Goal: Task Accomplishment & Management: Use online tool/utility

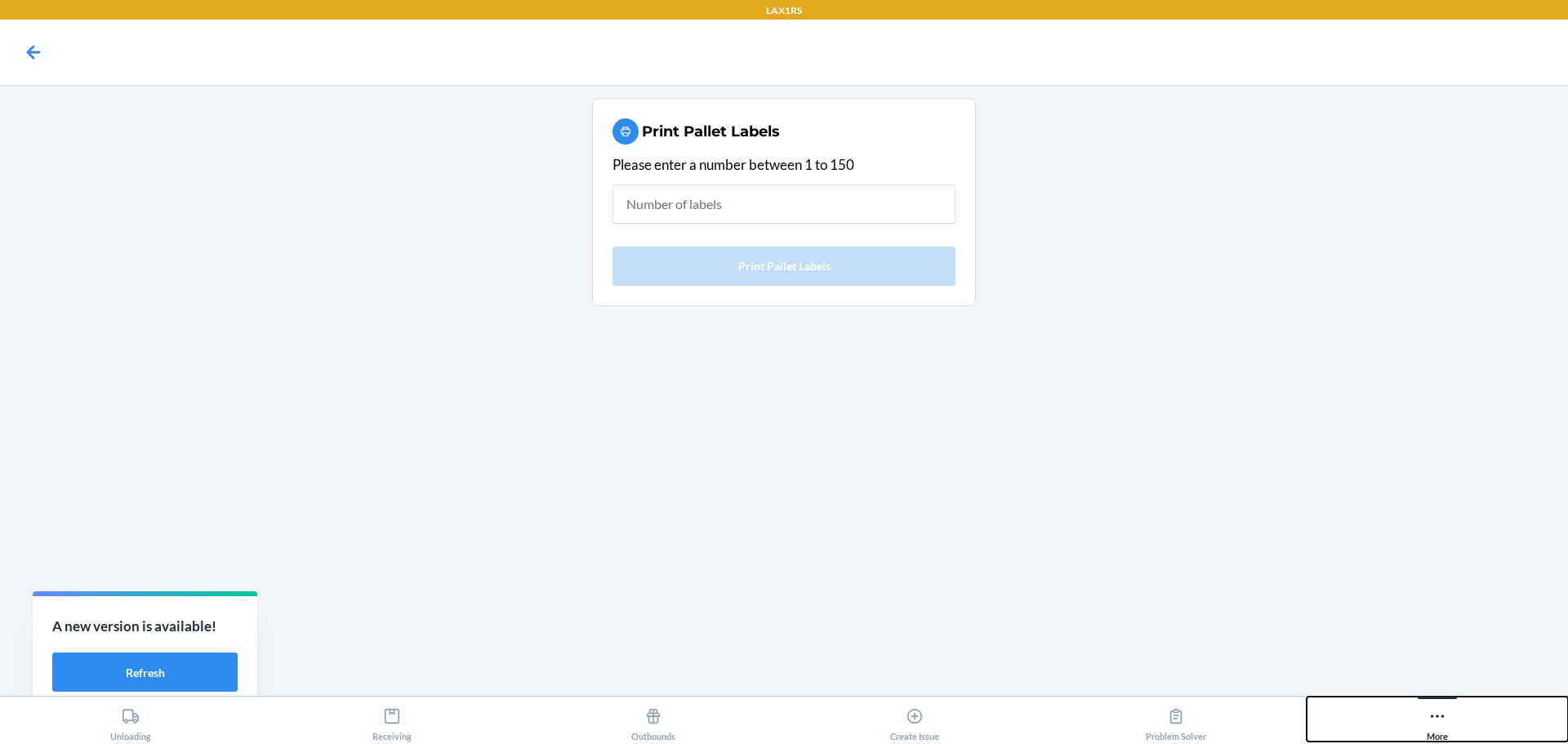
click at [1436, 718] on icon at bounding box center [1437, 716] width 18 height 18
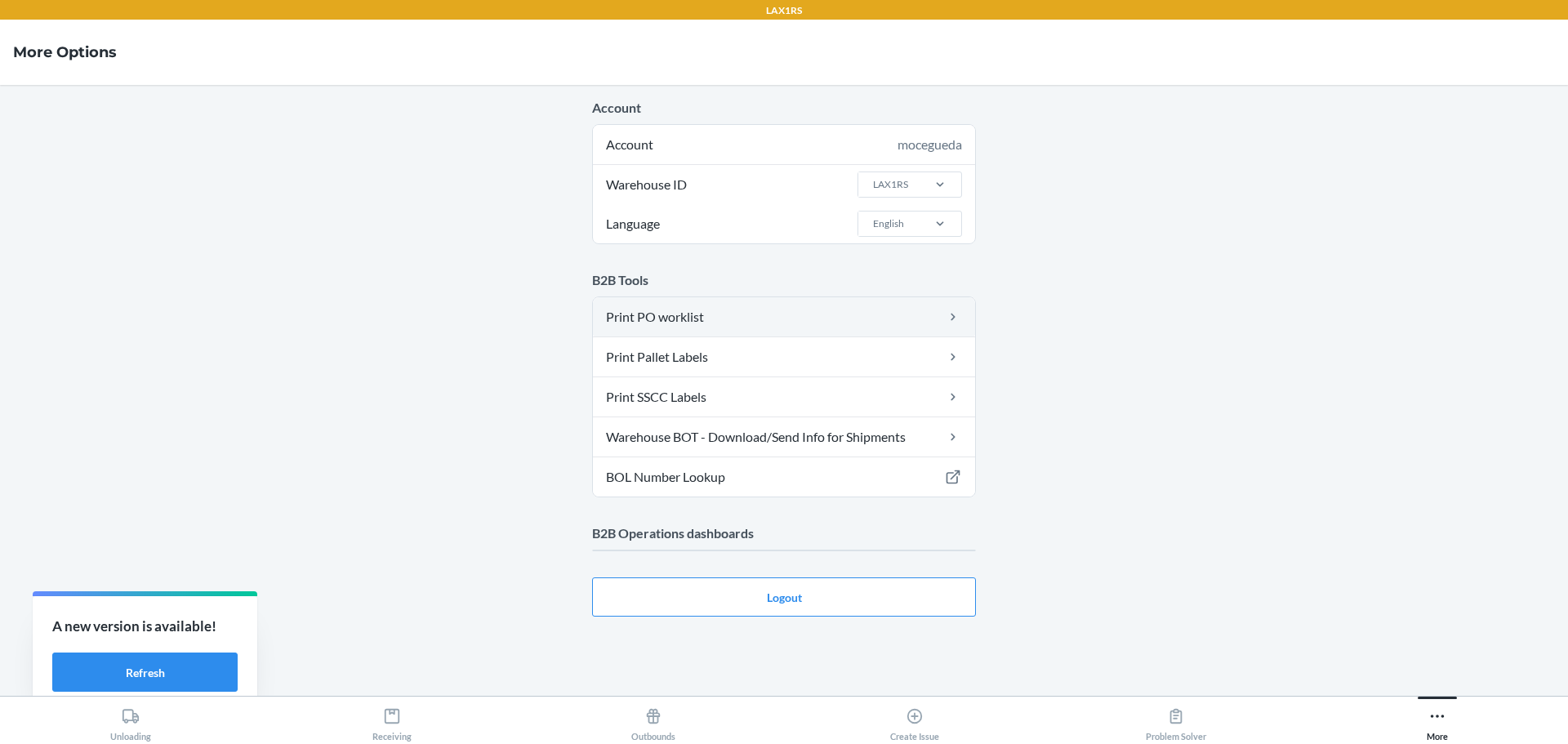
click at [847, 329] on link "Print PO worklist" at bounding box center [784, 316] width 382 height 39
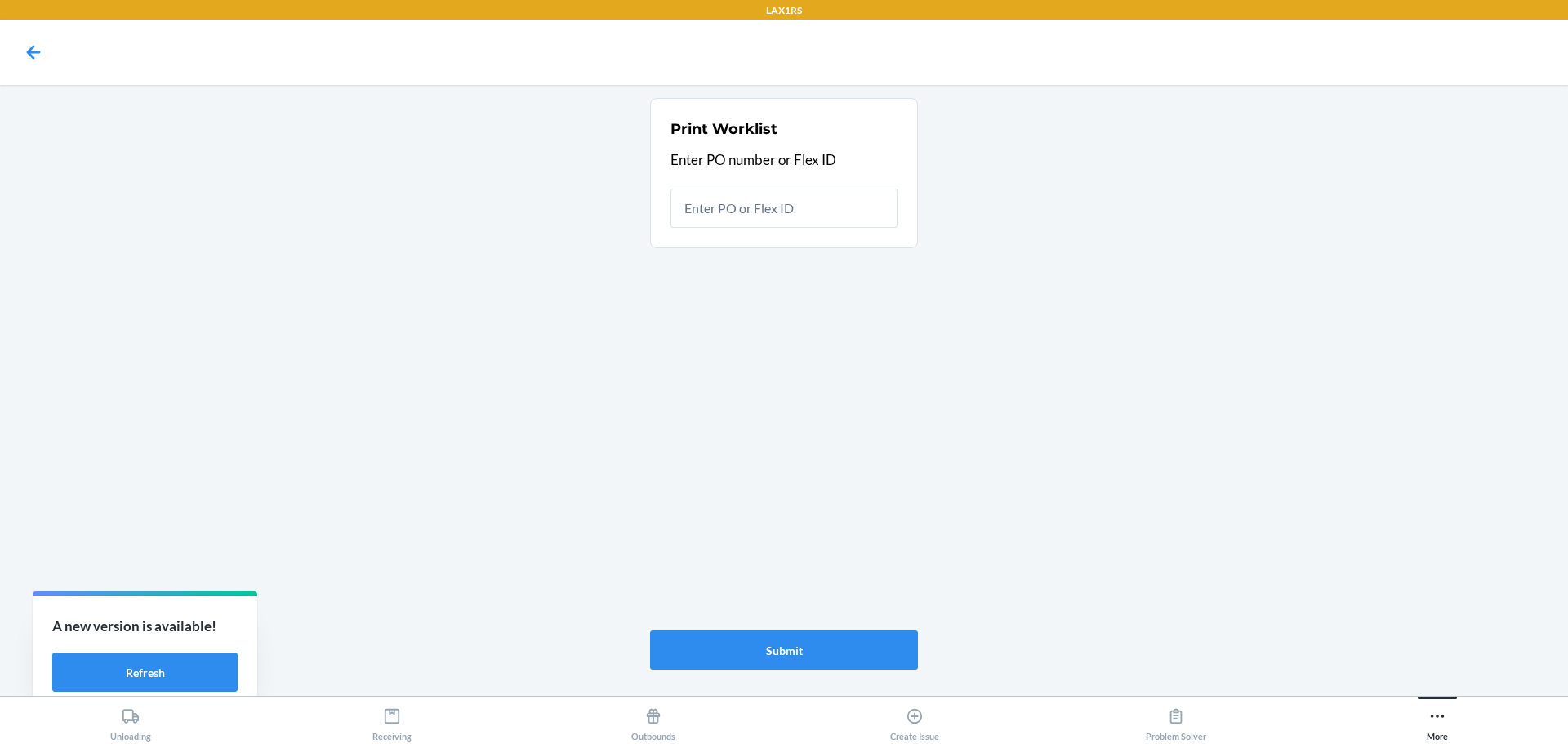
click at [784, 192] on input "text" at bounding box center [784, 208] width 227 height 39
type input "9893829"
click at [786, 211] on input "9893829" at bounding box center [784, 208] width 227 height 39
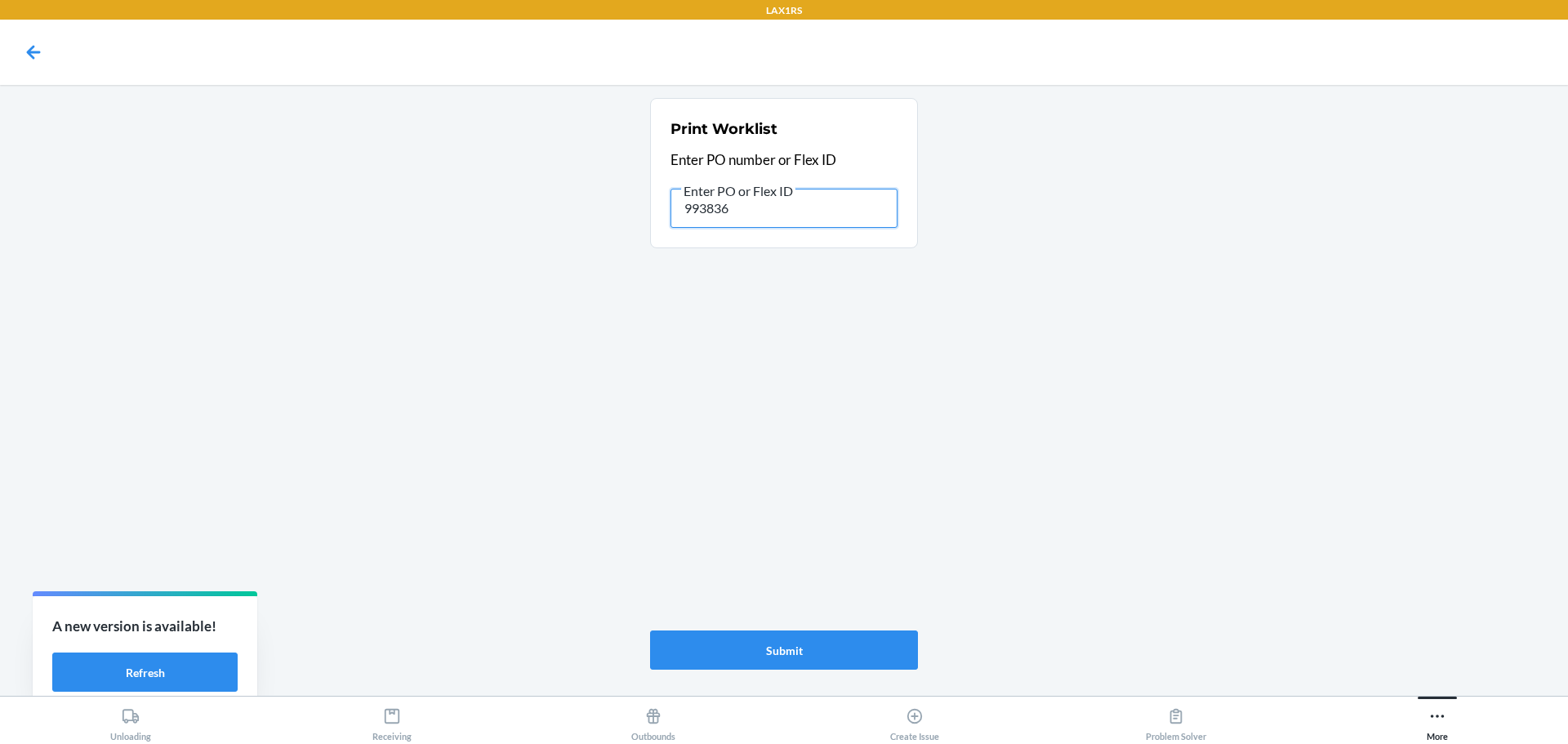
type input "9938367"
click at [806, 207] on input "9938367" at bounding box center [784, 208] width 227 height 39
click at [808, 205] on input "9938367" at bounding box center [784, 208] width 227 height 39
click at [818, 203] on input "9938367" at bounding box center [784, 208] width 227 height 39
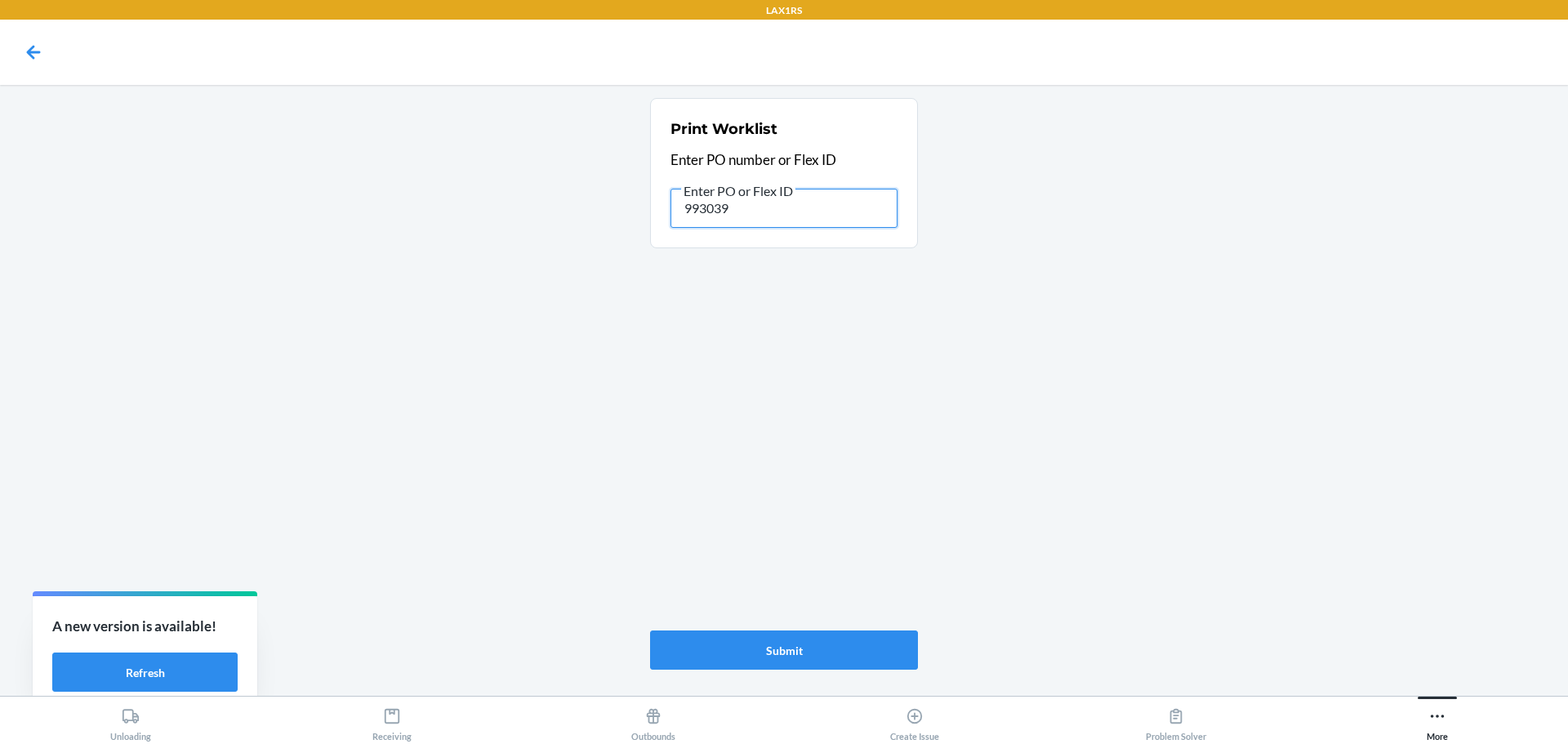
type input "9930399"
click at [794, 212] on input "9930399" at bounding box center [784, 208] width 227 height 39
type input "9"
type input "9948090"
click at [790, 640] on button "Submit" at bounding box center [784, 651] width 268 height 39
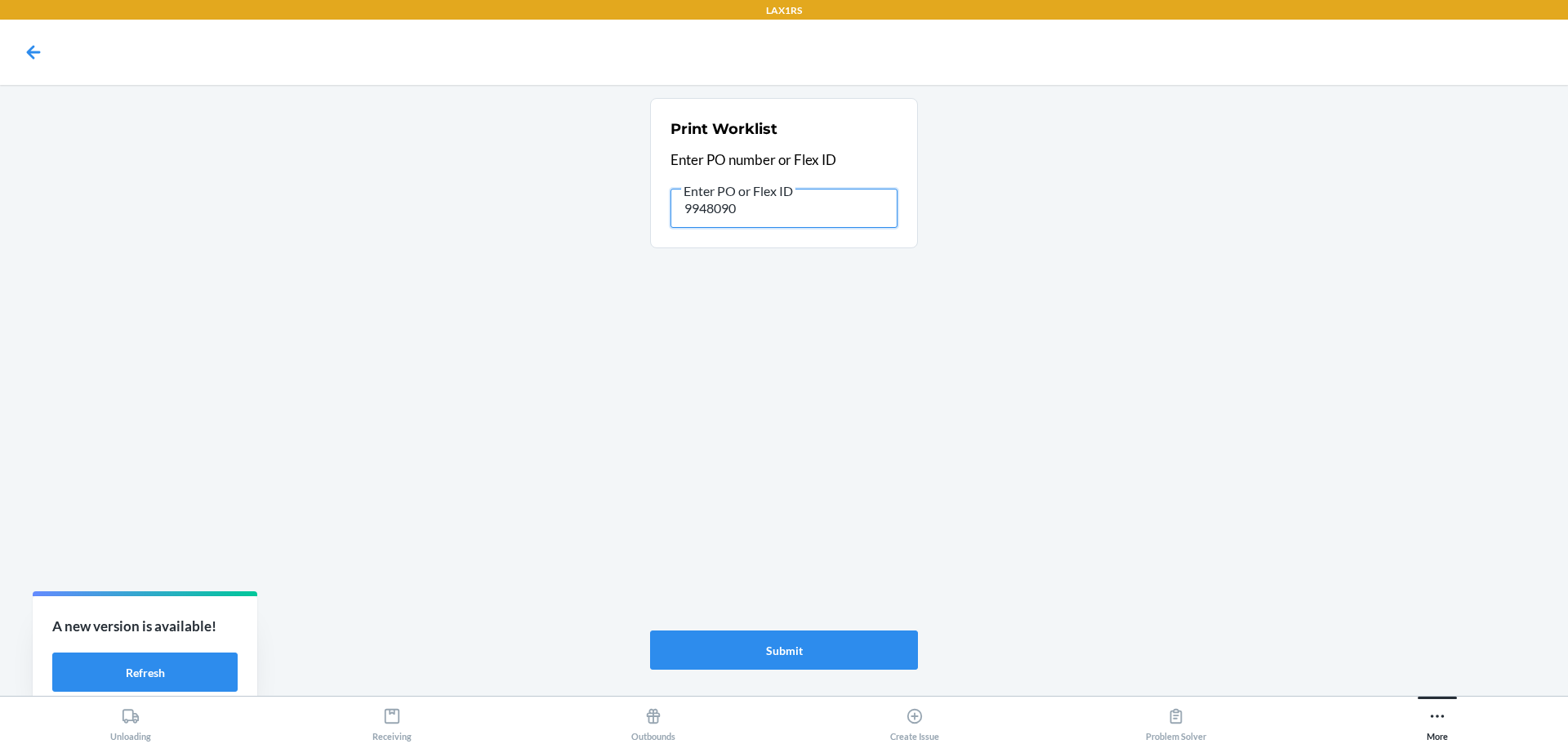
click at [826, 212] on input "9948090" at bounding box center [784, 208] width 227 height 39
type input "9948150"
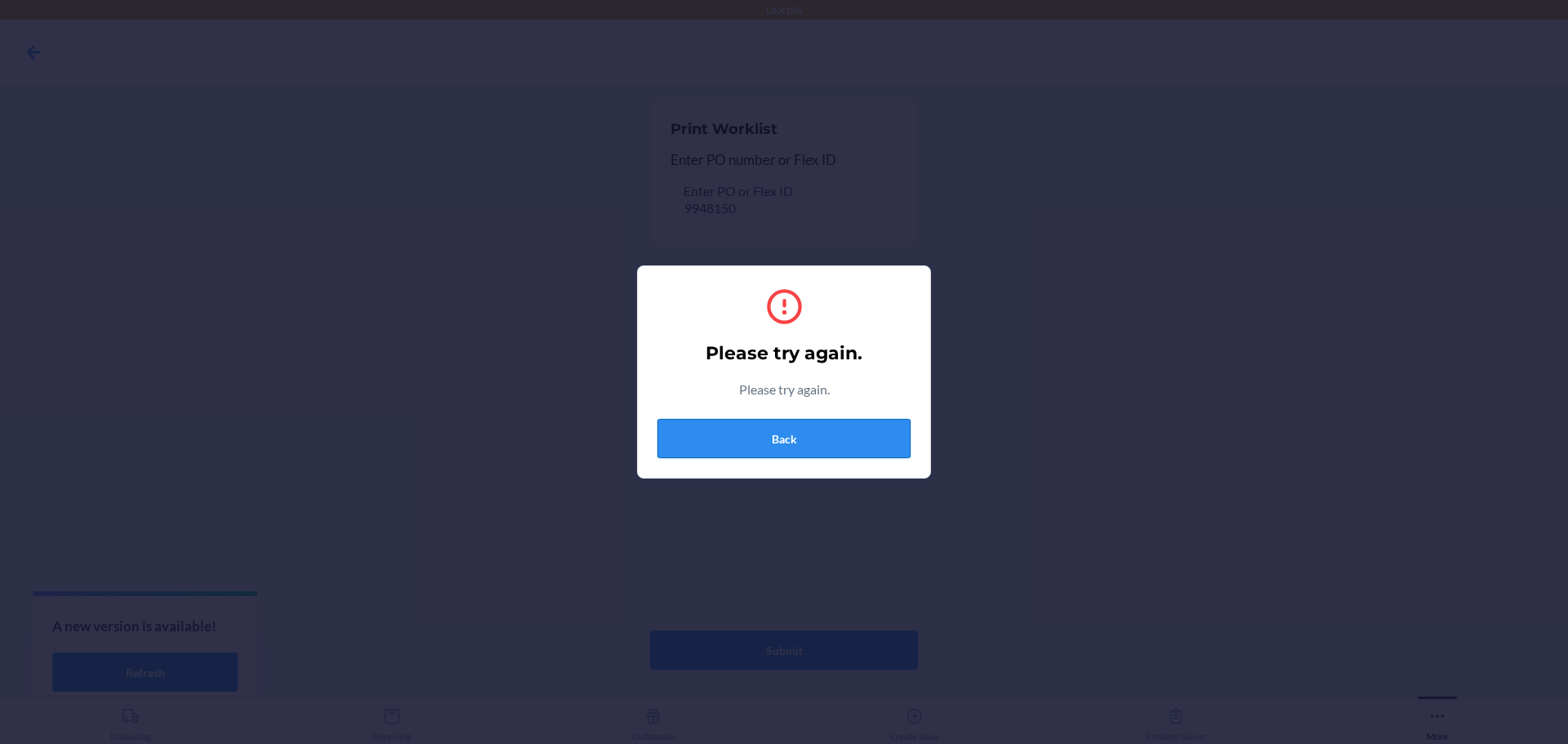
click at [759, 423] on button "Back" at bounding box center [784, 439] width 253 height 39
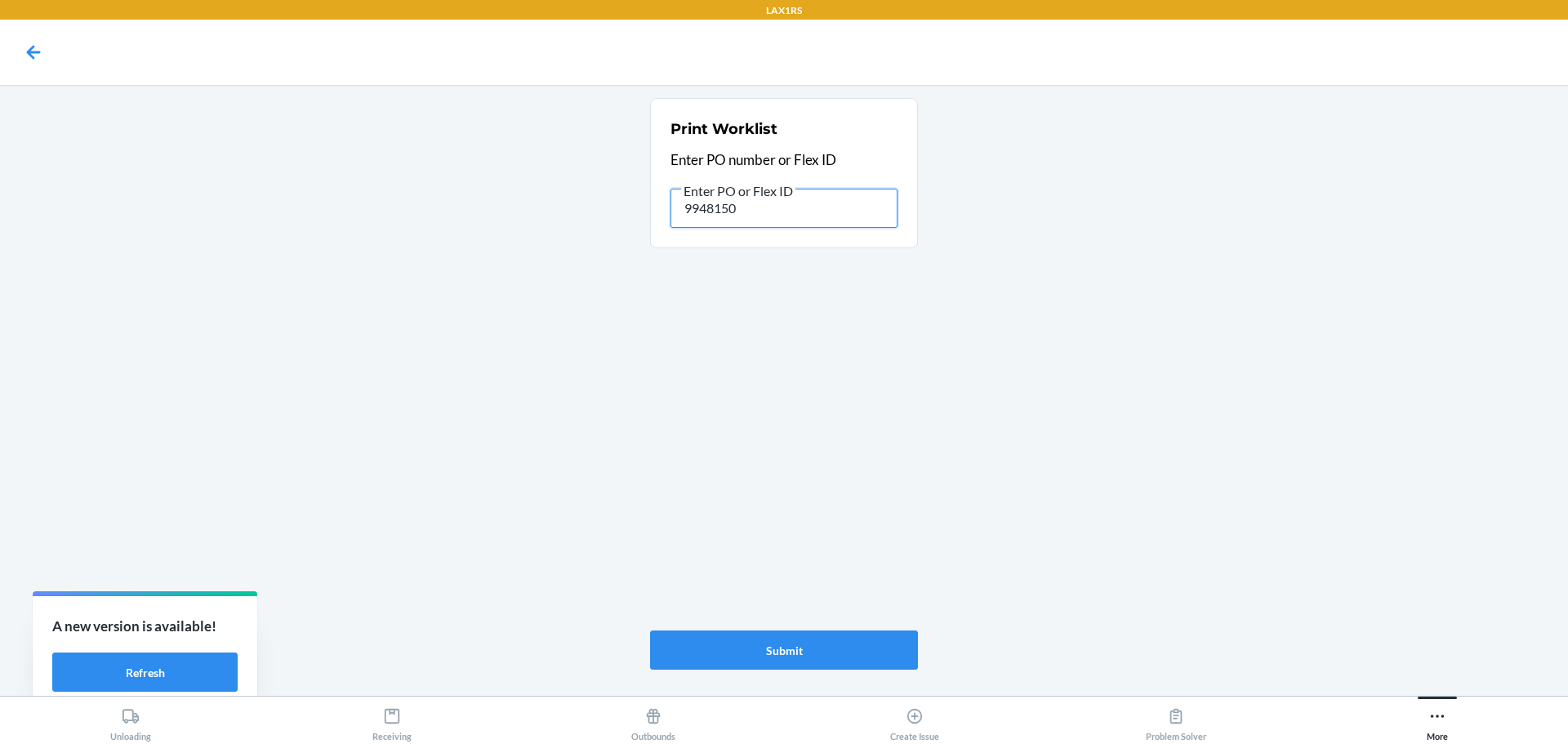
click at [770, 209] on input "9948150" at bounding box center [784, 208] width 227 height 39
type input "9934647"
click at [796, 217] on input "9934647" at bounding box center [784, 208] width 227 height 39
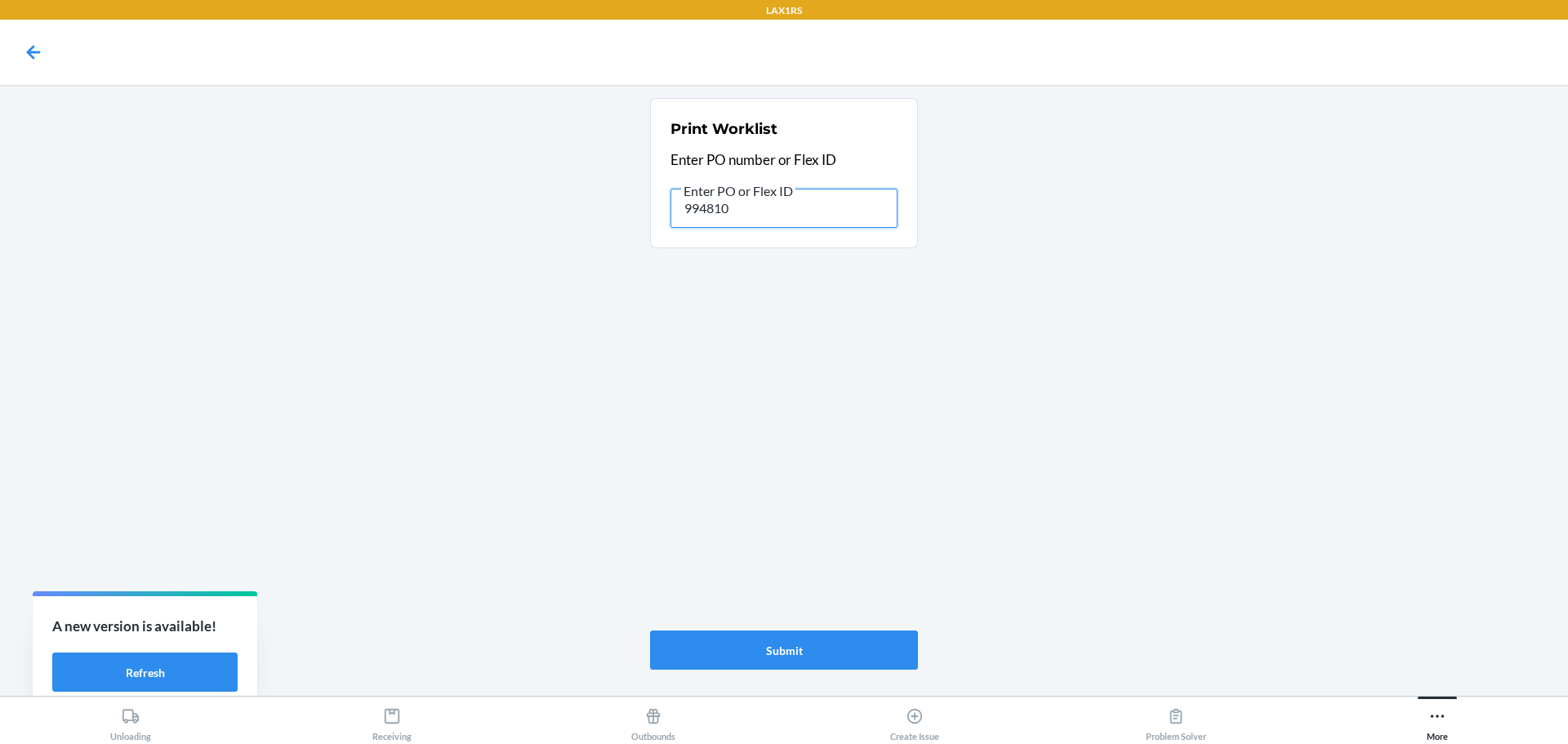
type input "9948105"
click at [853, 219] on input "9948105" at bounding box center [784, 208] width 227 height 39
type input "9934647"
